Goal: Task Accomplishment & Management: Complete application form

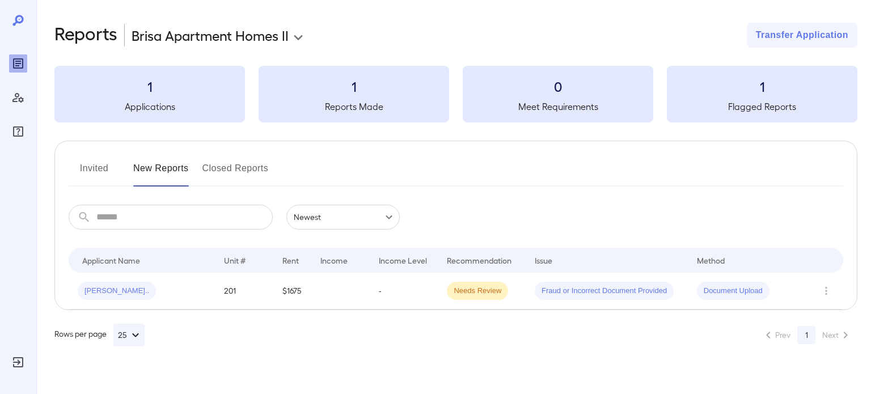
click at [256, 40] on body "**********" at bounding box center [435, 197] width 871 height 394
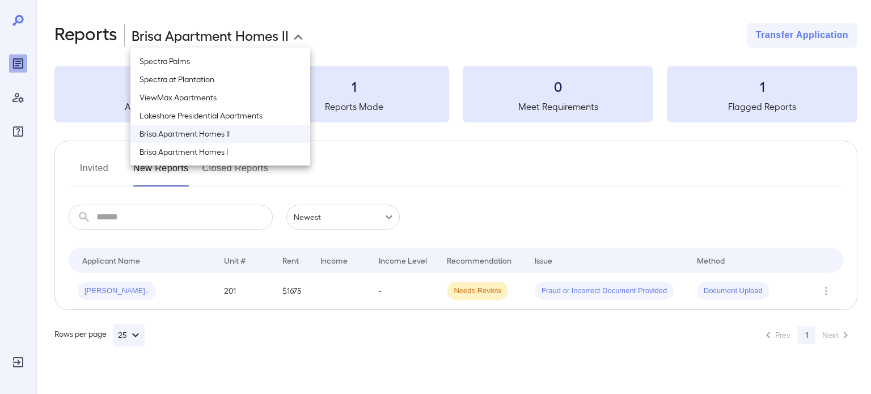
click at [260, 128] on li "Brisa Apartment Homes II" at bounding box center [220, 134] width 180 height 18
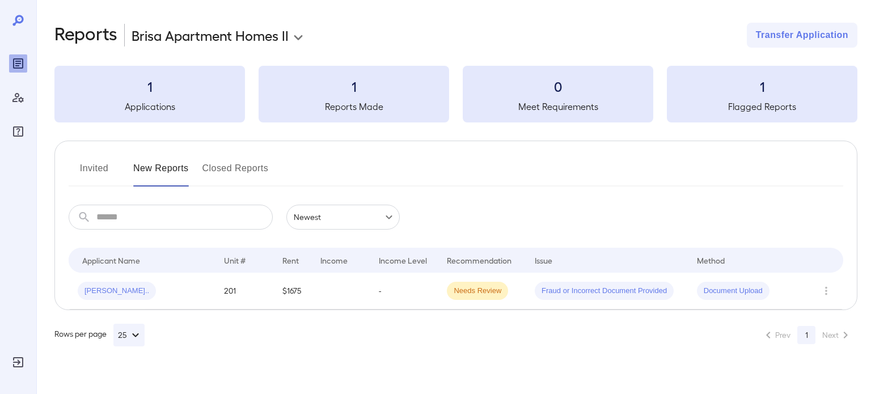
click at [95, 177] on button "Invited" at bounding box center [94, 172] width 51 height 27
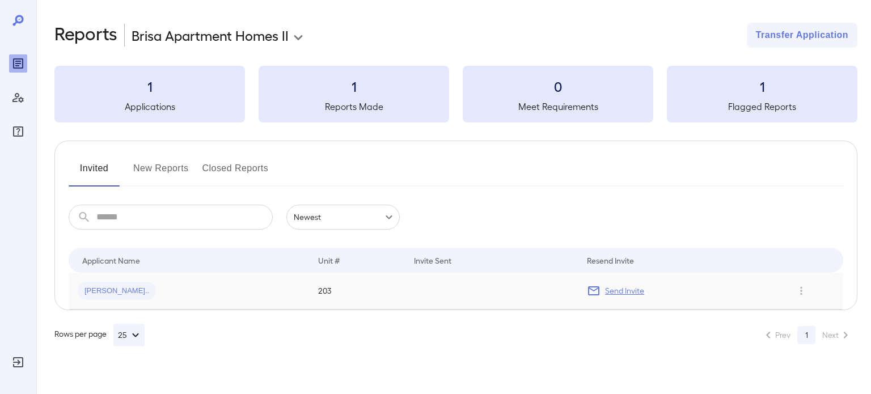
click at [358, 296] on td "203" at bounding box center [357, 291] width 96 height 37
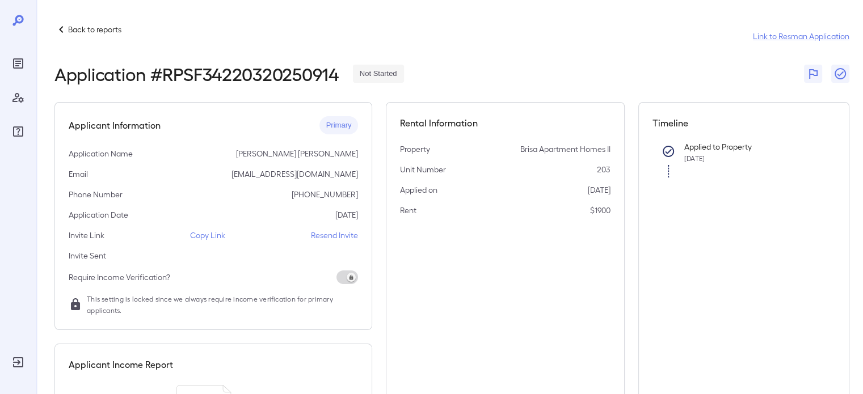
click at [207, 232] on p "Copy Link" at bounding box center [207, 235] width 35 height 11
click at [206, 238] on p "Copy Link" at bounding box center [207, 235] width 35 height 11
click at [322, 174] on p "[EMAIL_ADDRESS][DOMAIN_NAME]" at bounding box center [294, 173] width 126 height 11
drag, startPoint x: 322, startPoint y: 174, endPoint x: 269, endPoint y: 170, distance: 52.9
click at [269, 170] on p "[EMAIL_ADDRESS][DOMAIN_NAME]" at bounding box center [294, 173] width 126 height 11
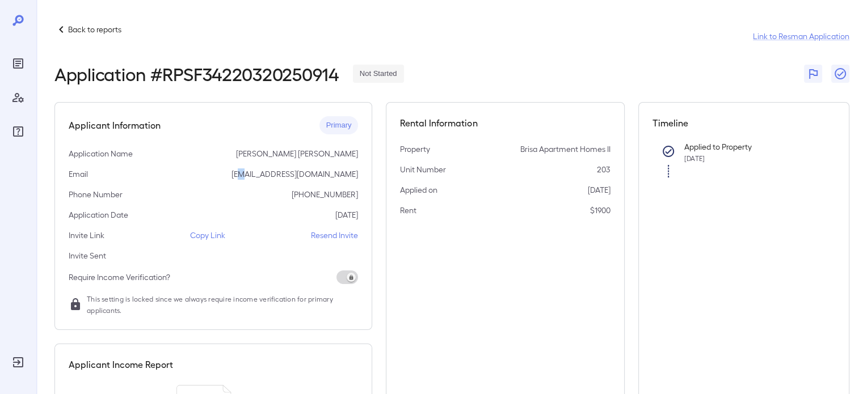
click at [269, 170] on p "[EMAIL_ADDRESS][DOMAIN_NAME]" at bounding box center [294, 173] width 126 height 11
copy p "[EMAIL_ADDRESS][DOMAIN_NAME]"
click at [272, 243] on div "Applicant Information Primary Application Name Katrice April Cook Email cookkat…" at bounding box center [213, 216] width 318 height 228
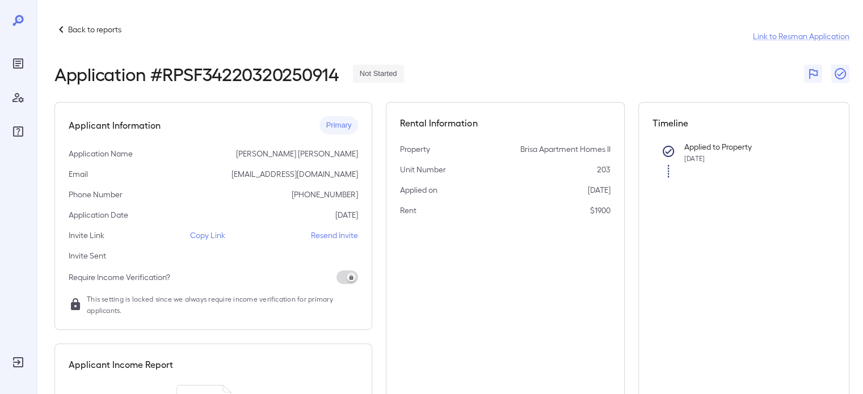
click at [214, 234] on p "Copy Link" at bounding box center [207, 235] width 35 height 11
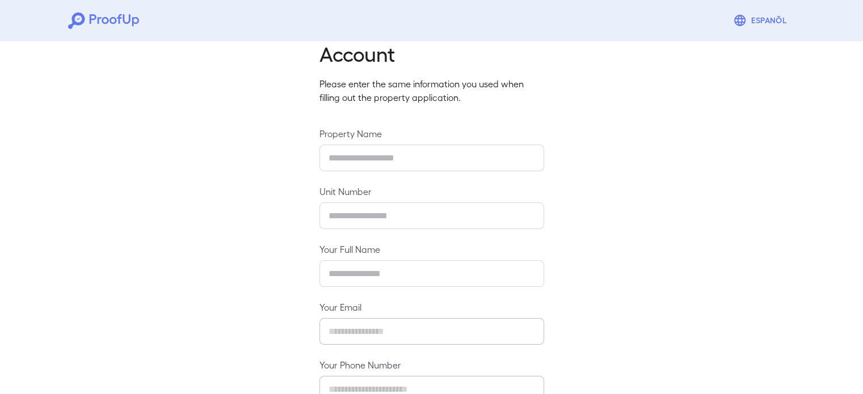
scroll to position [57, 0]
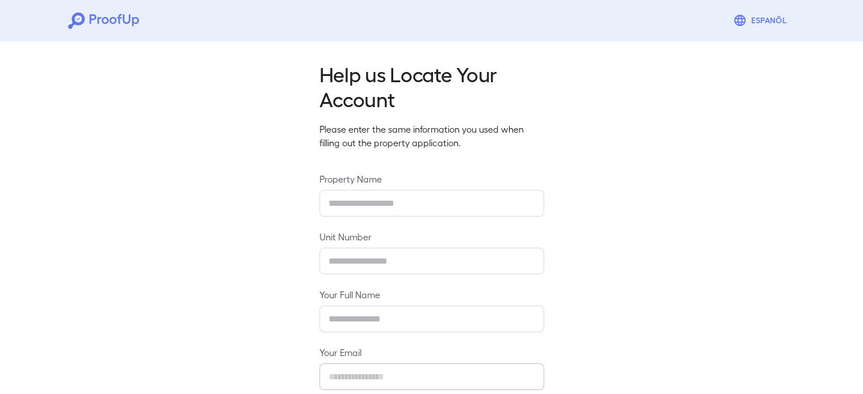
scroll to position [57, 0]
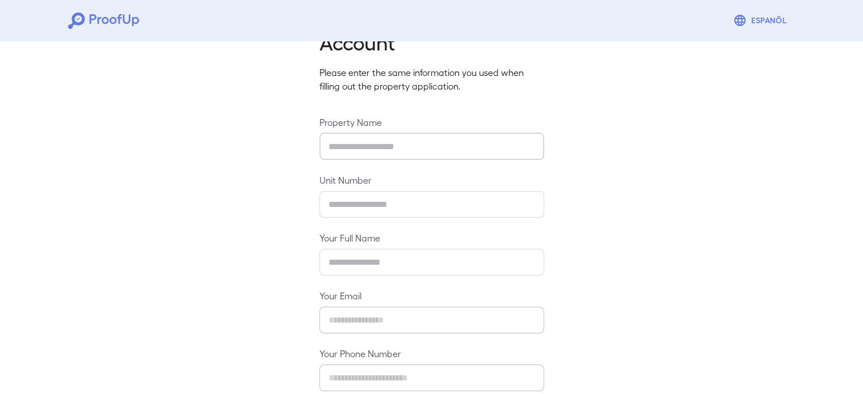
click at [416, 144] on input "text" at bounding box center [431, 146] width 225 height 27
click at [620, 144] on div "Help us Locate Your Account Please enter the same information you used when fil…" at bounding box center [431, 219] width 863 height 478
click at [467, 142] on input "text" at bounding box center [431, 146] width 225 height 27
type input "**********"
type input "***"
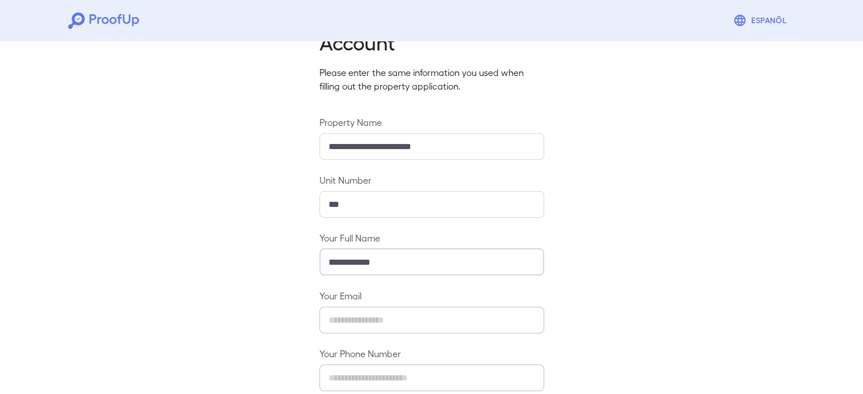
type input "**********"
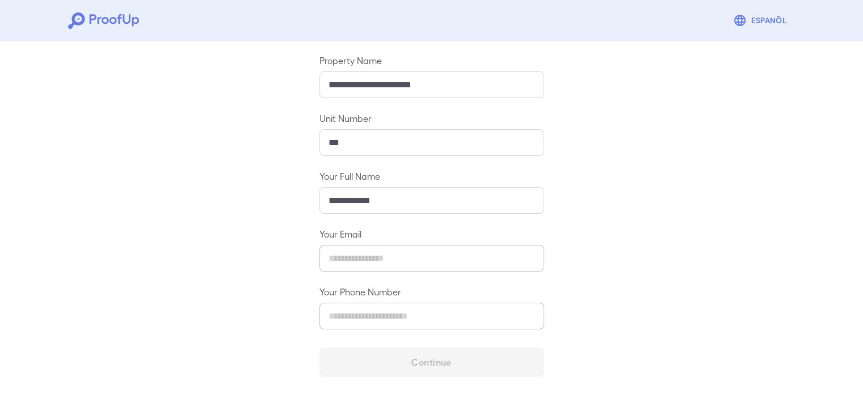
scroll to position [119, 0]
click at [372, 305] on div "Your Phone Number ​" at bounding box center [431, 307] width 225 height 44
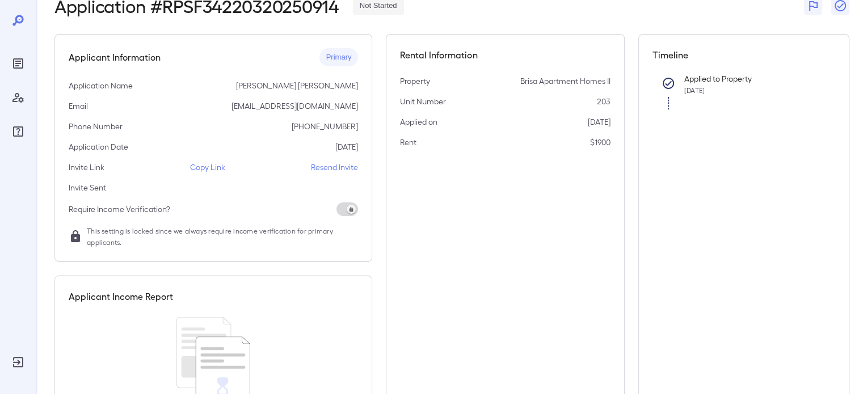
scroll to position [147, 0]
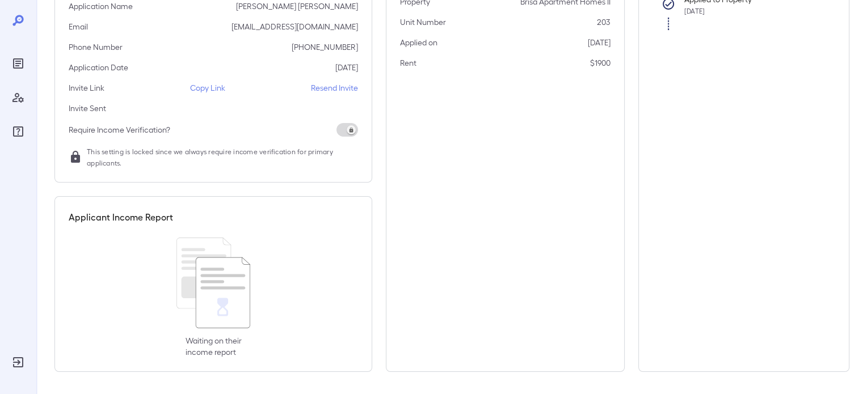
click at [216, 92] on p "Copy Link" at bounding box center [207, 87] width 35 height 11
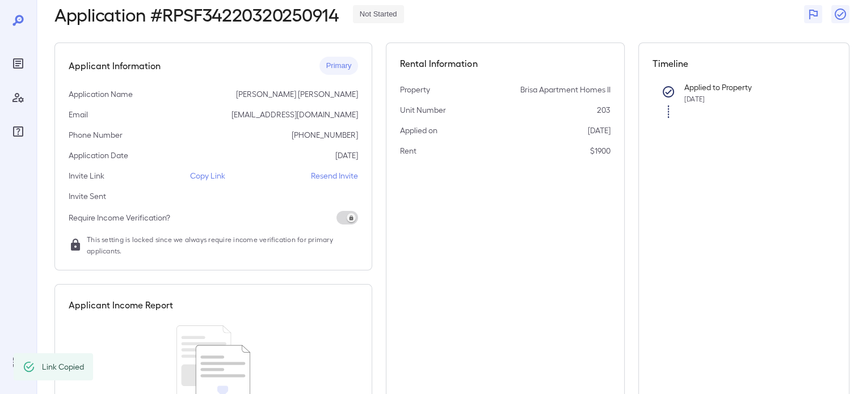
scroll to position [0, 0]
